Goal: Contribute content: Contribute content

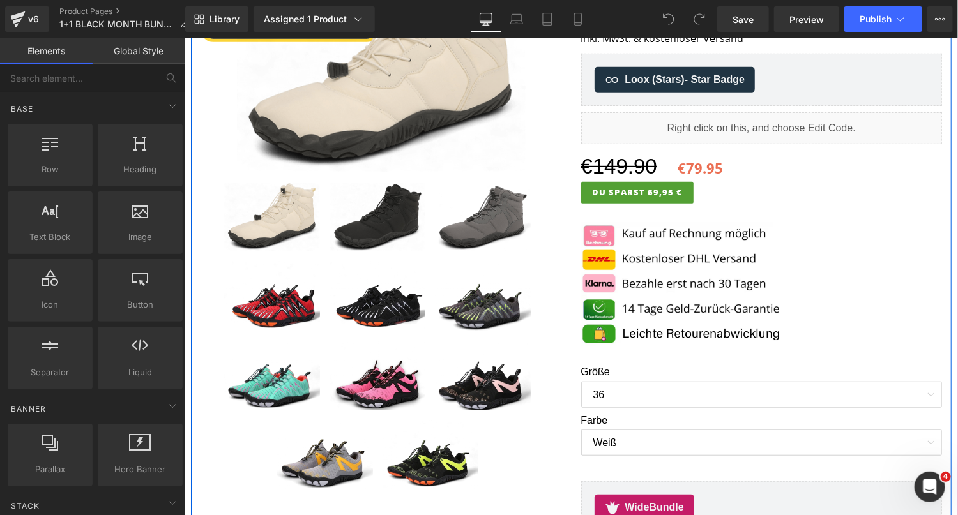
scroll to position [382, 0]
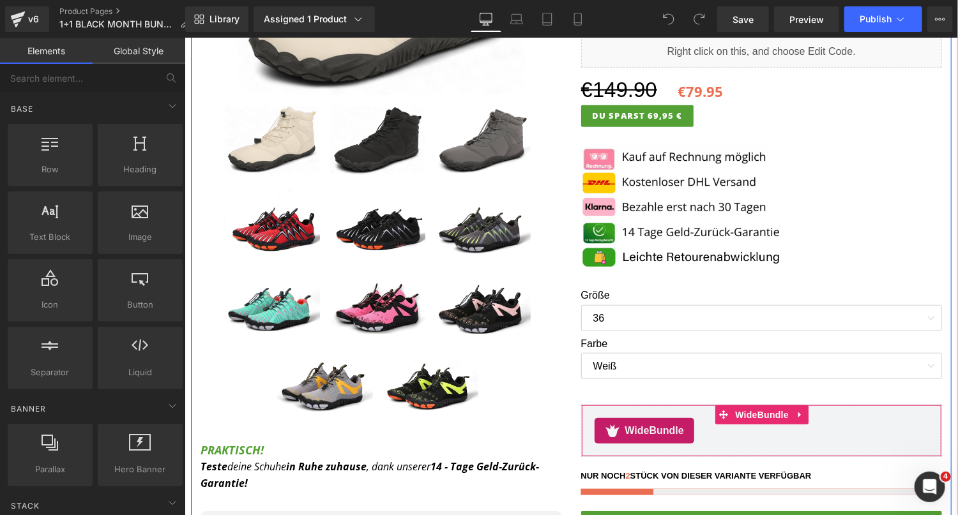
click at [629, 423] on span "WideBundle" at bounding box center [653, 430] width 59 height 15
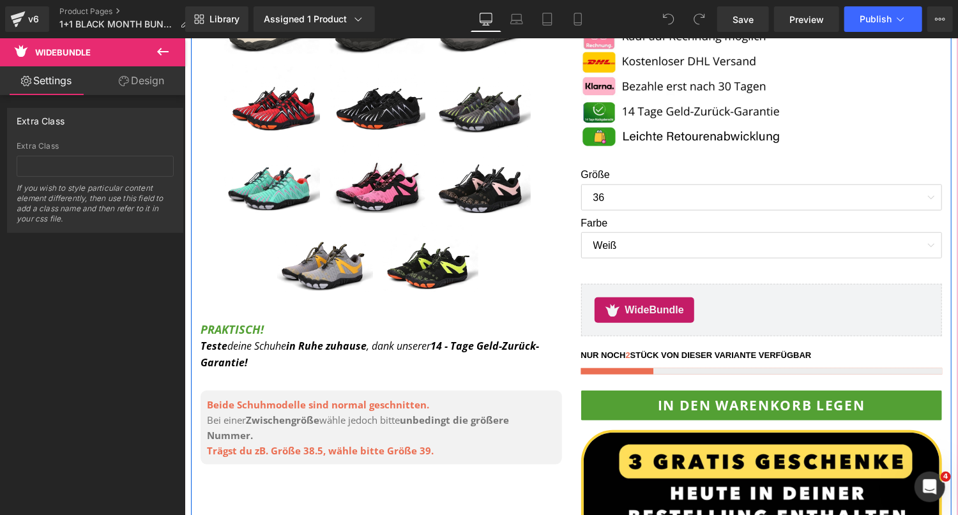
scroll to position [579, 0]
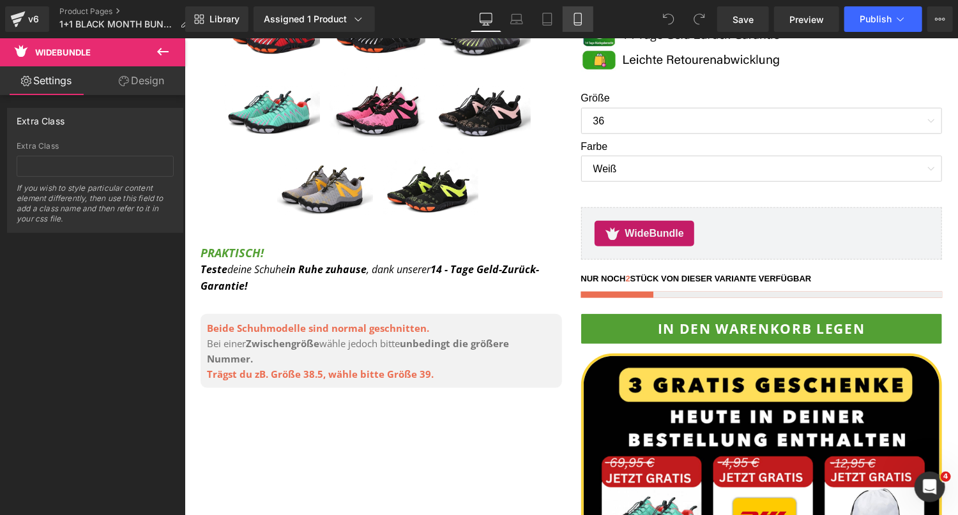
click at [578, 20] on icon at bounding box center [577, 19] width 13 height 13
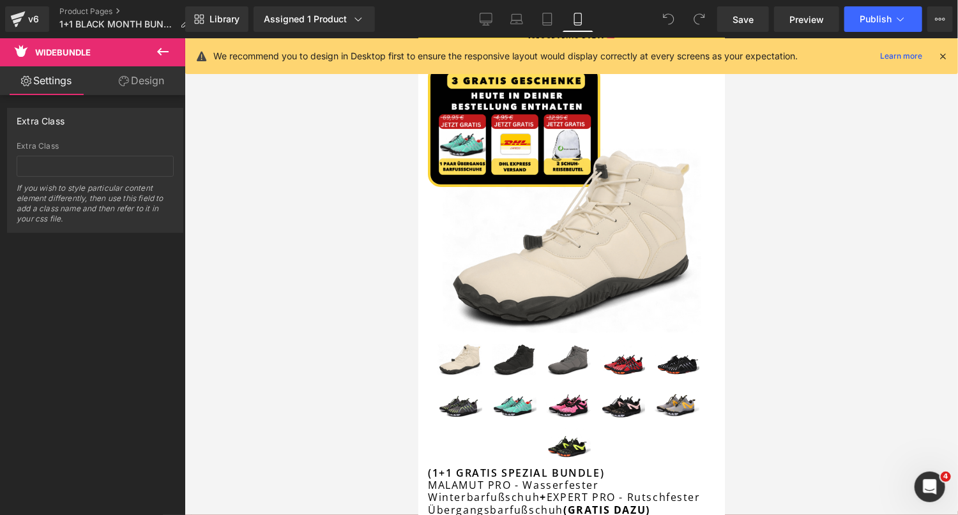
scroll to position [0, 0]
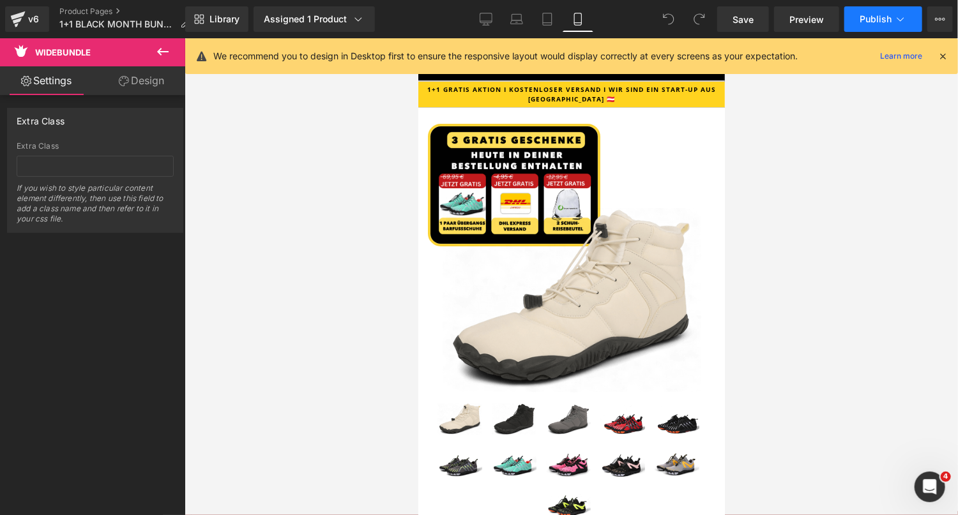
click at [893, 26] on button "Publish" at bounding box center [883, 19] width 78 height 26
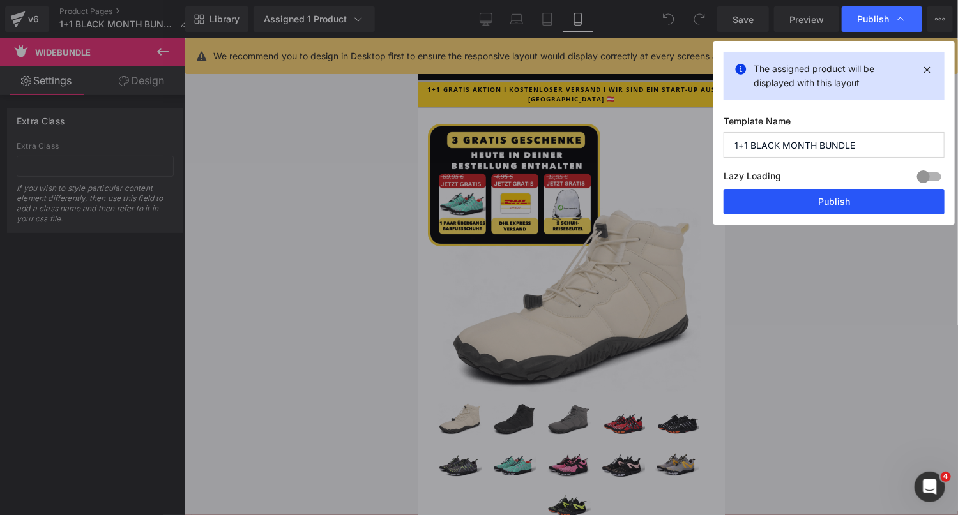
click at [795, 209] on button "Publish" at bounding box center [833, 202] width 221 height 26
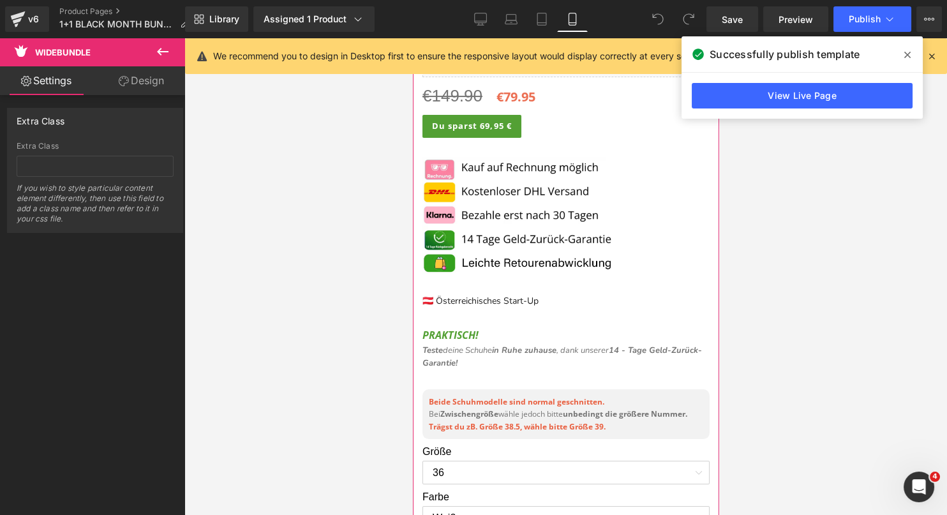
scroll to position [597, 0]
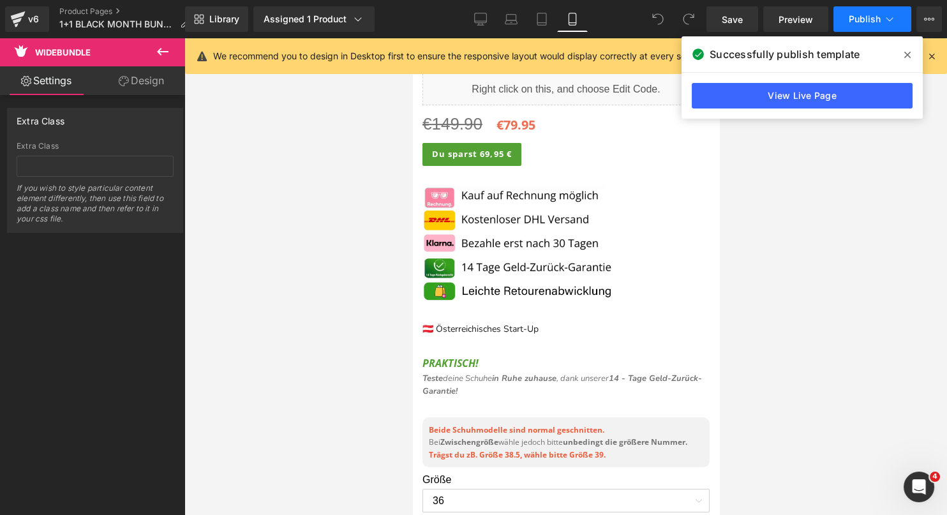
click at [873, 19] on span "Publish" at bounding box center [865, 19] width 32 height 10
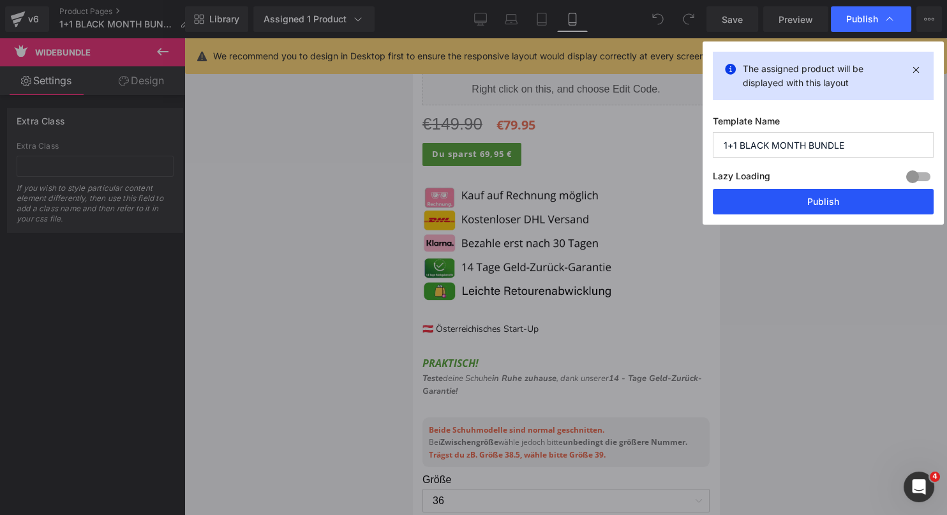
click at [832, 206] on button "Publish" at bounding box center [823, 202] width 221 height 26
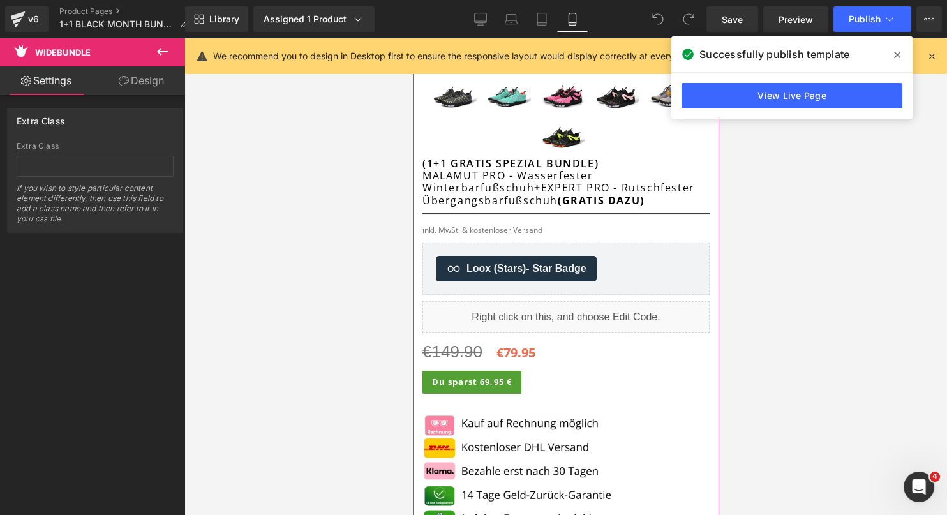
scroll to position [268, 0]
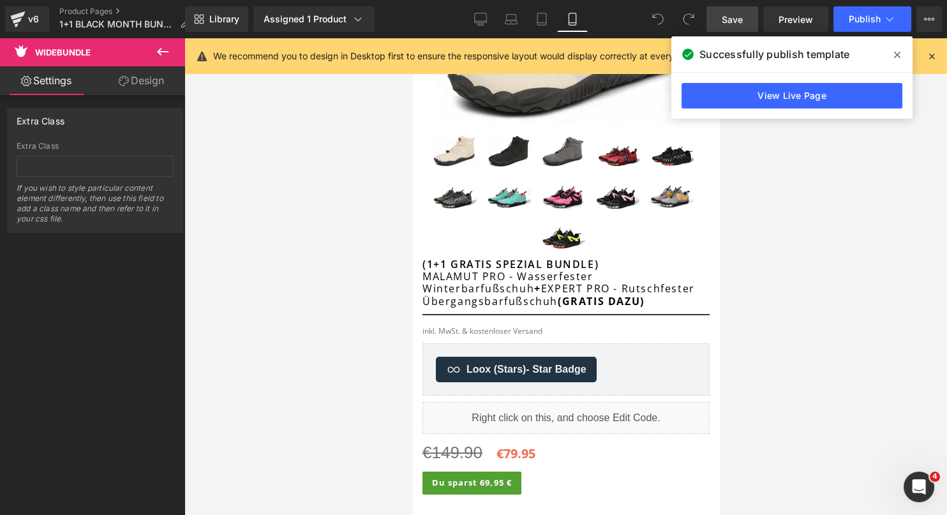
click at [719, 11] on link "Save" at bounding box center [733, 19] width 52 height 26
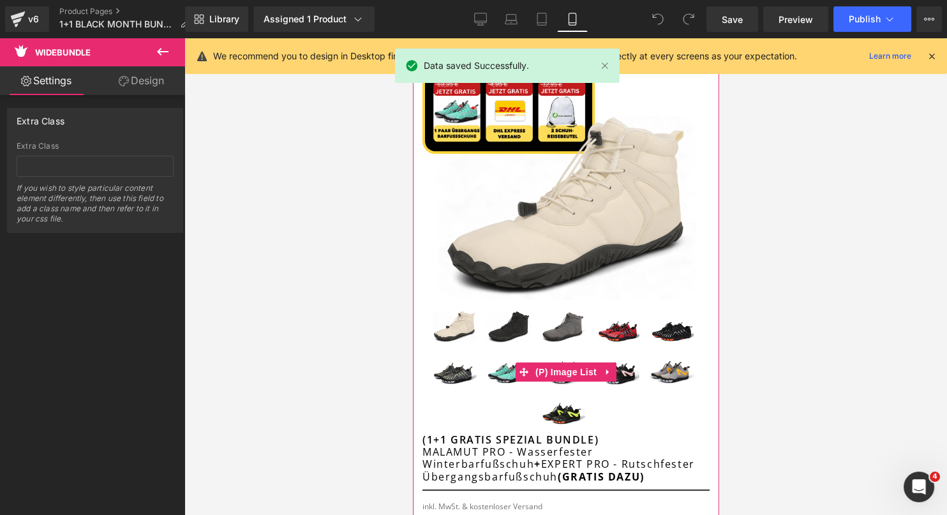
scroll to position [0, 0]
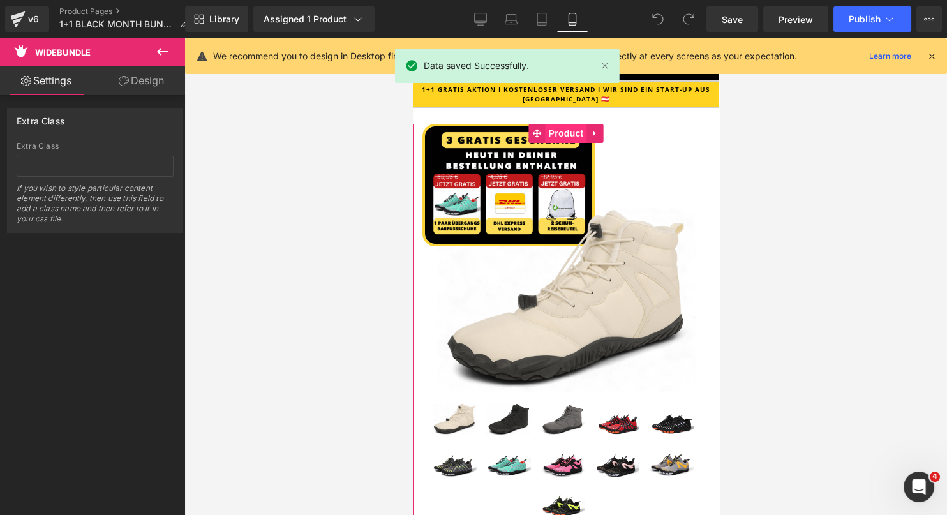
click at [564, 132] on span "Product" at bounding box center [565, 133] width 41 height 19
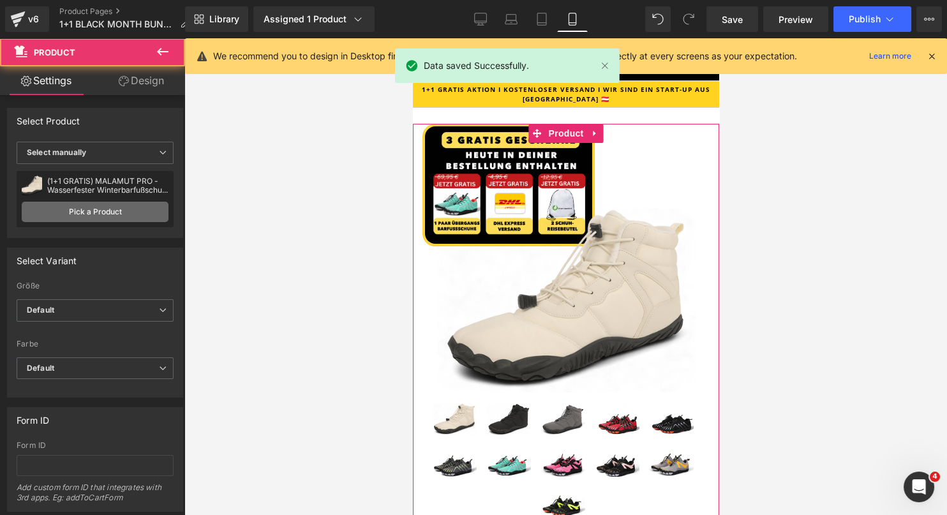
click at [138, 208] on link "Pick a Product" at bounding box center [95, 212] width 147 height 20
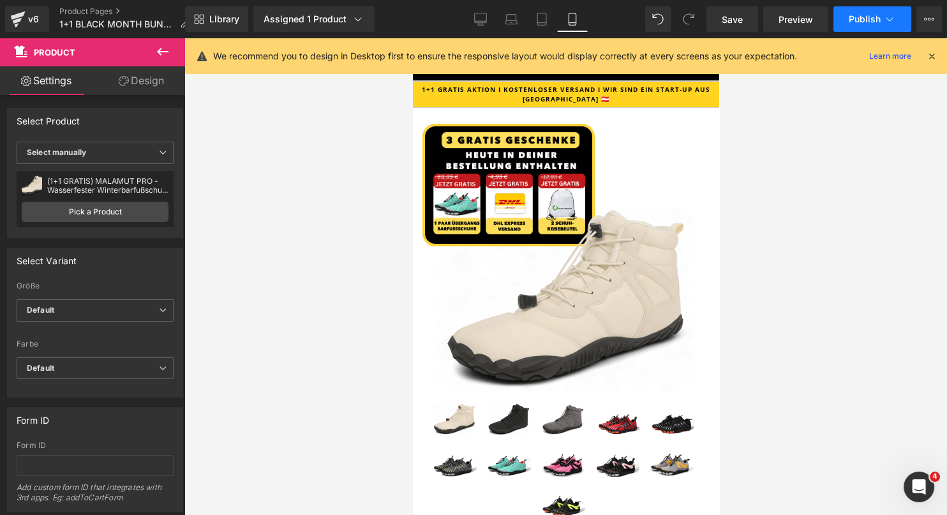
click at [856, 24] on span "Publish" at bounding box center [865, 19] width 32 height 10
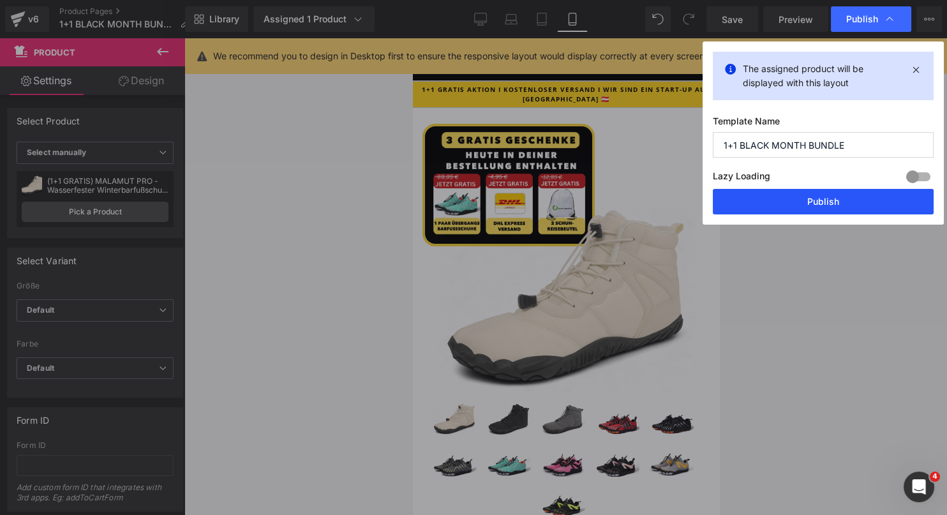
click at [808, 202] on button "Publish" at bounding box center [823, 202] width 221 height 26
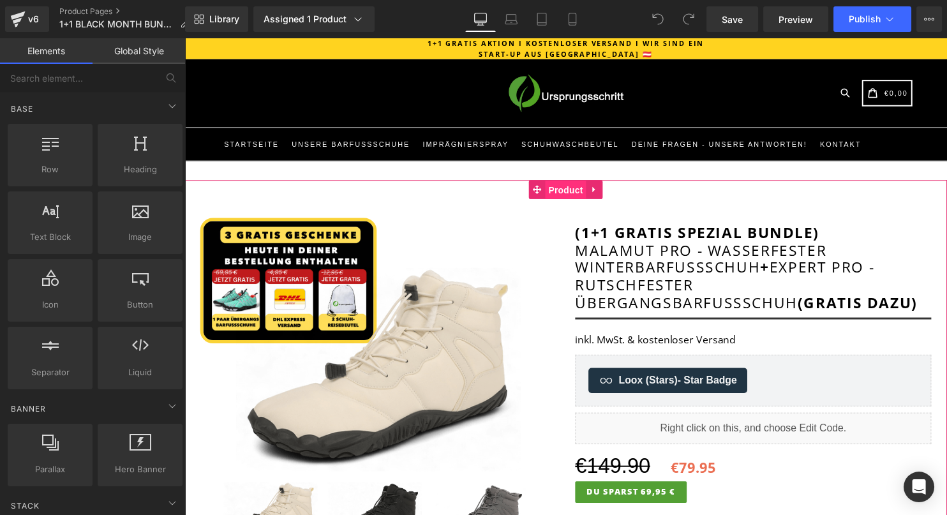
click at [568, 196] on span "Product" at bounding box center [570, 192] width 41 height 19
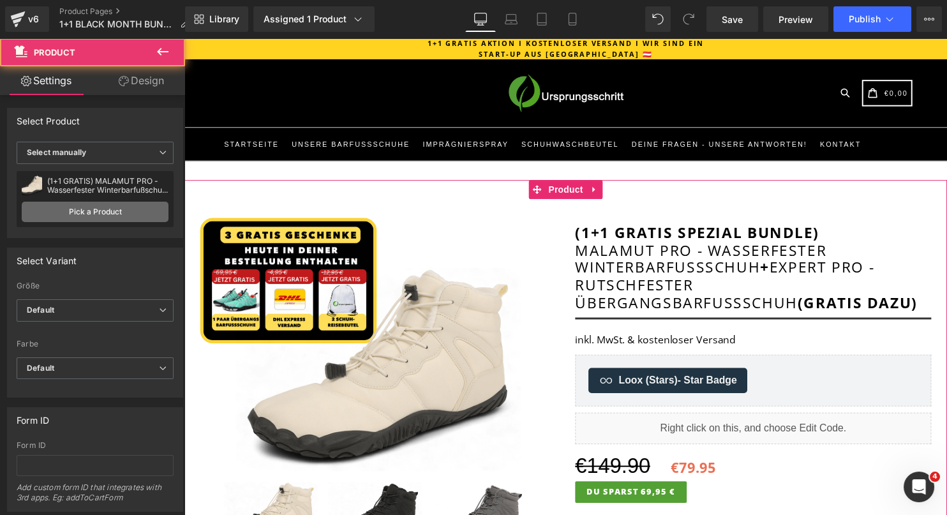
click at [101, 211] on link "Pick a Product" at bounding box center [95, 212] width 147 height 20
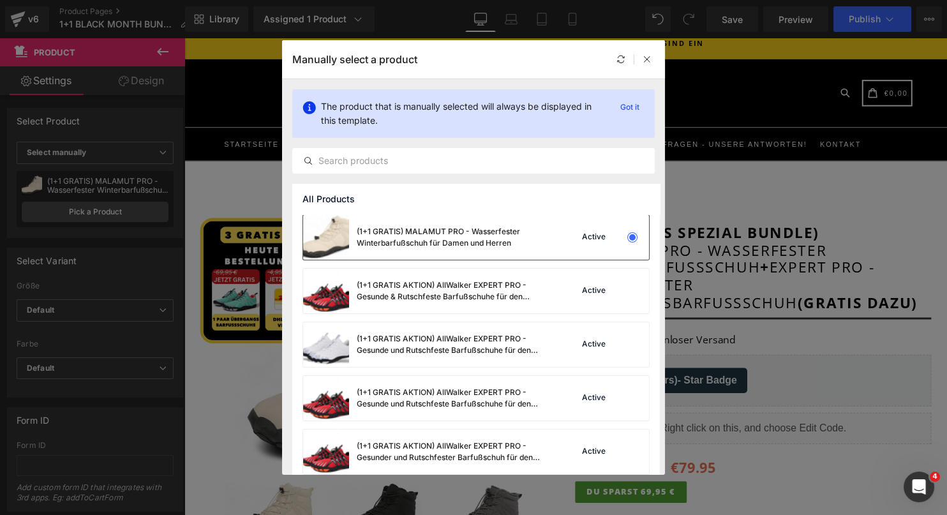
click at [486, 245] on div "(1+1 GRATIS) MALAMUT PRO - Wasserfester Winterbarfußschuh für Damen und Herren" at bounding box center [453, 237] width 192 height 23
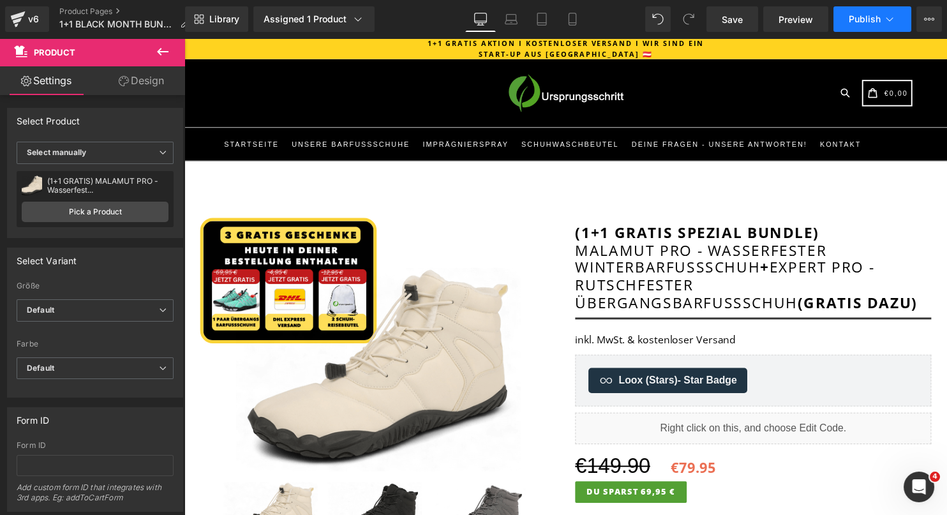
click at [868, 17] on span "Publish" at bounding box center [865, 19] width 32 height 10
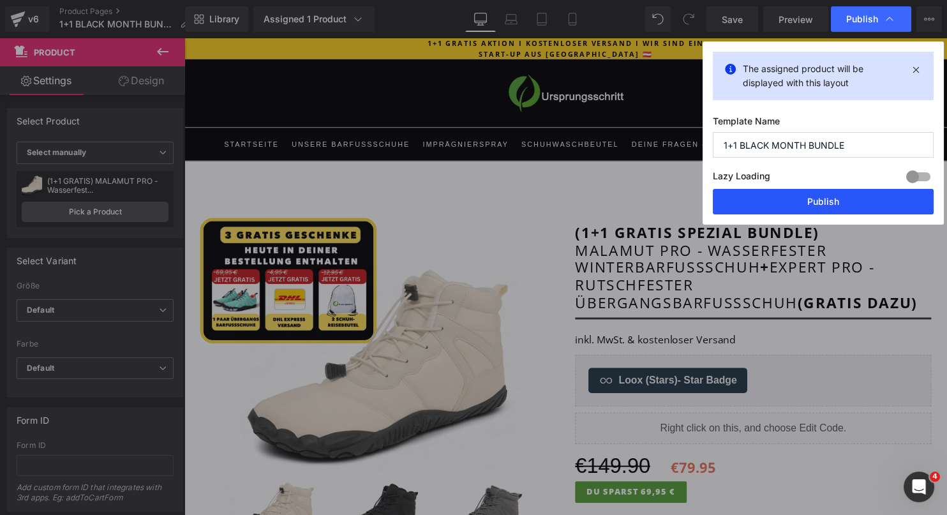
click at [823, 197] on button "Publish" at bounding box center [823, 202] width 221 height 26
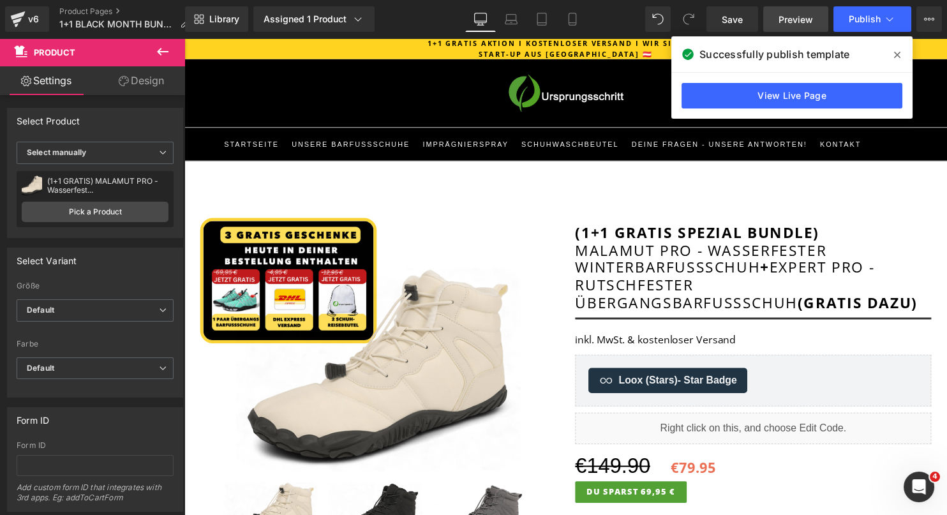
click at [806, 18] on span "Preview" at bounding box center [796, 19] width 34 height 13
